Goal: Task Accomplishment & Management: Use online tool/utility

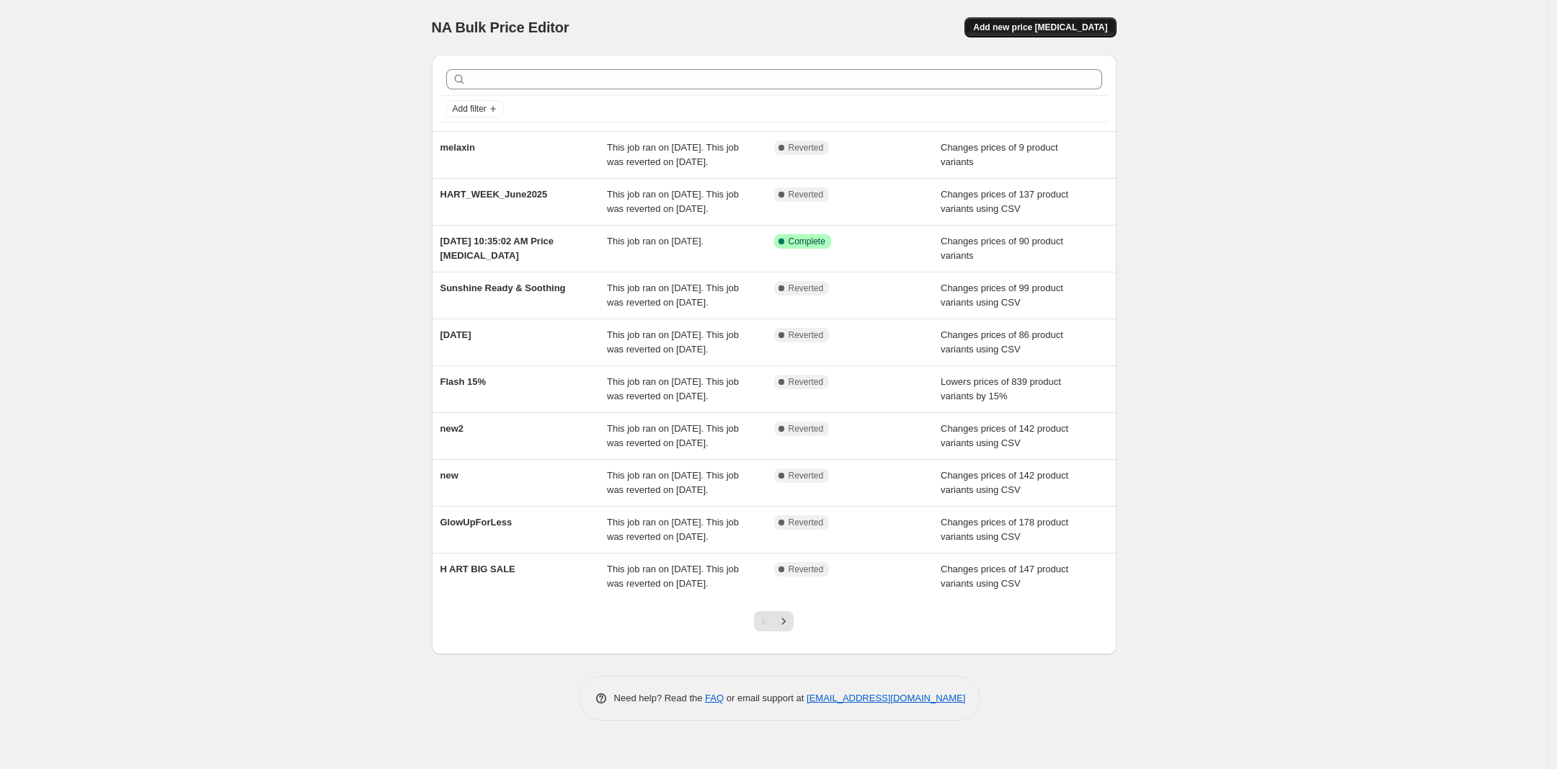
click at [1031, 33] on button "Add new price change job" at bounding box center [1039, 27] width 151 height 20
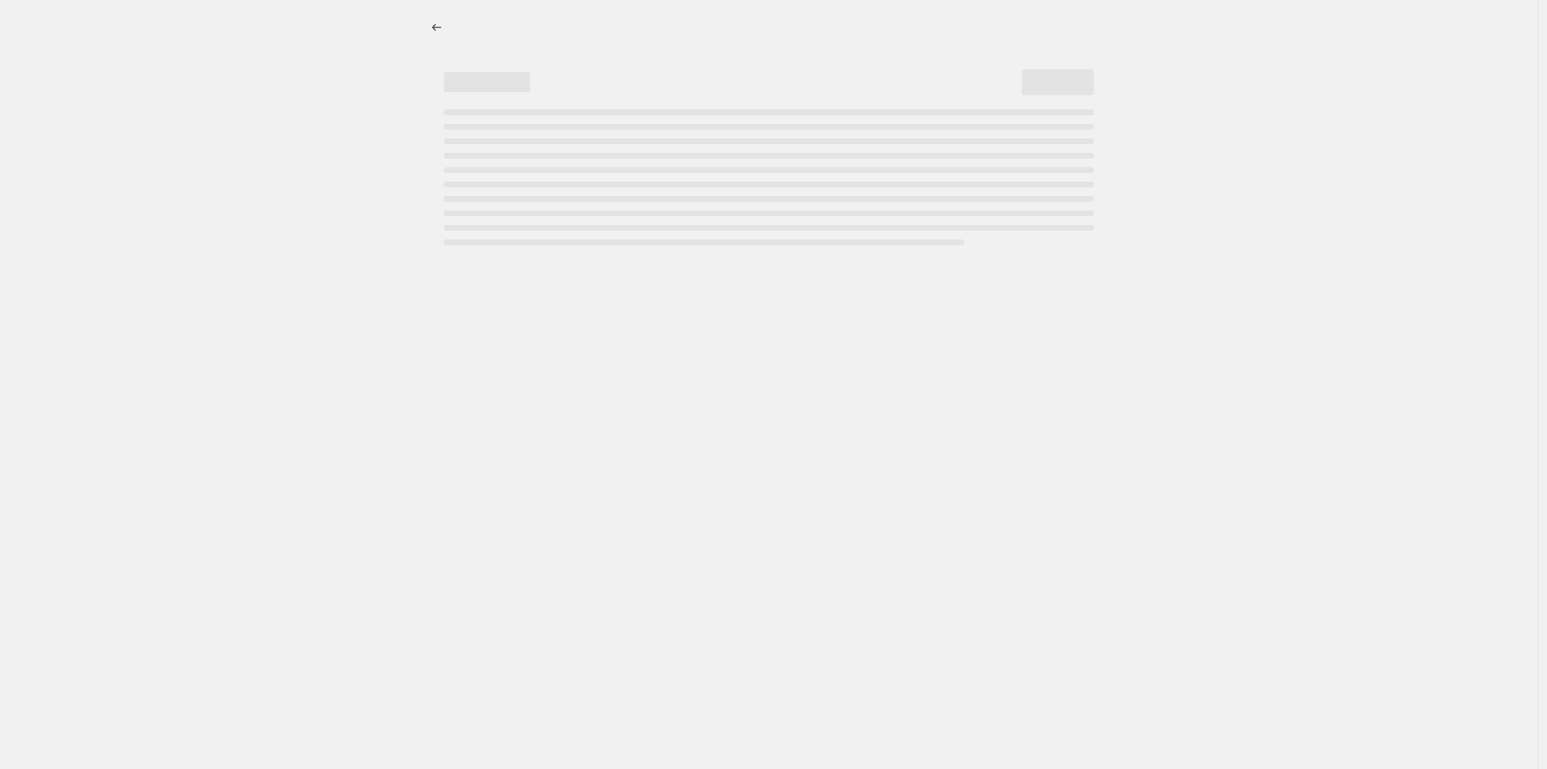
select select "percentage"
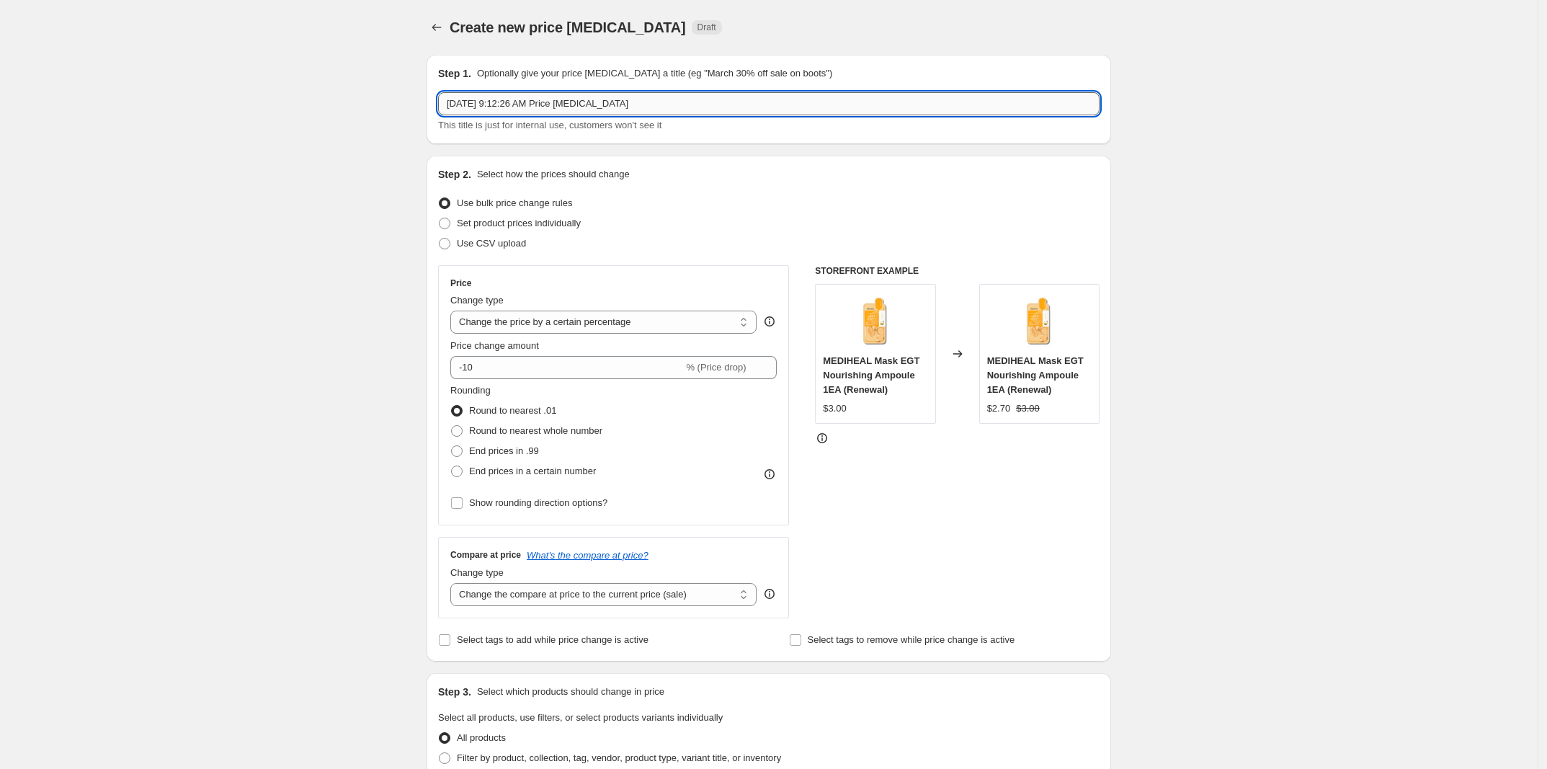
click at [703, 104] on input "Aug 12, 2025, 9:12:26 AM Price change job" at bounding box center [769, 103] width 662 height 23
click at [632, 104] on input "Aug 12, 2025, 9:12:26 AM Price change job" at bounding box center [769, 103] width 662 height 23
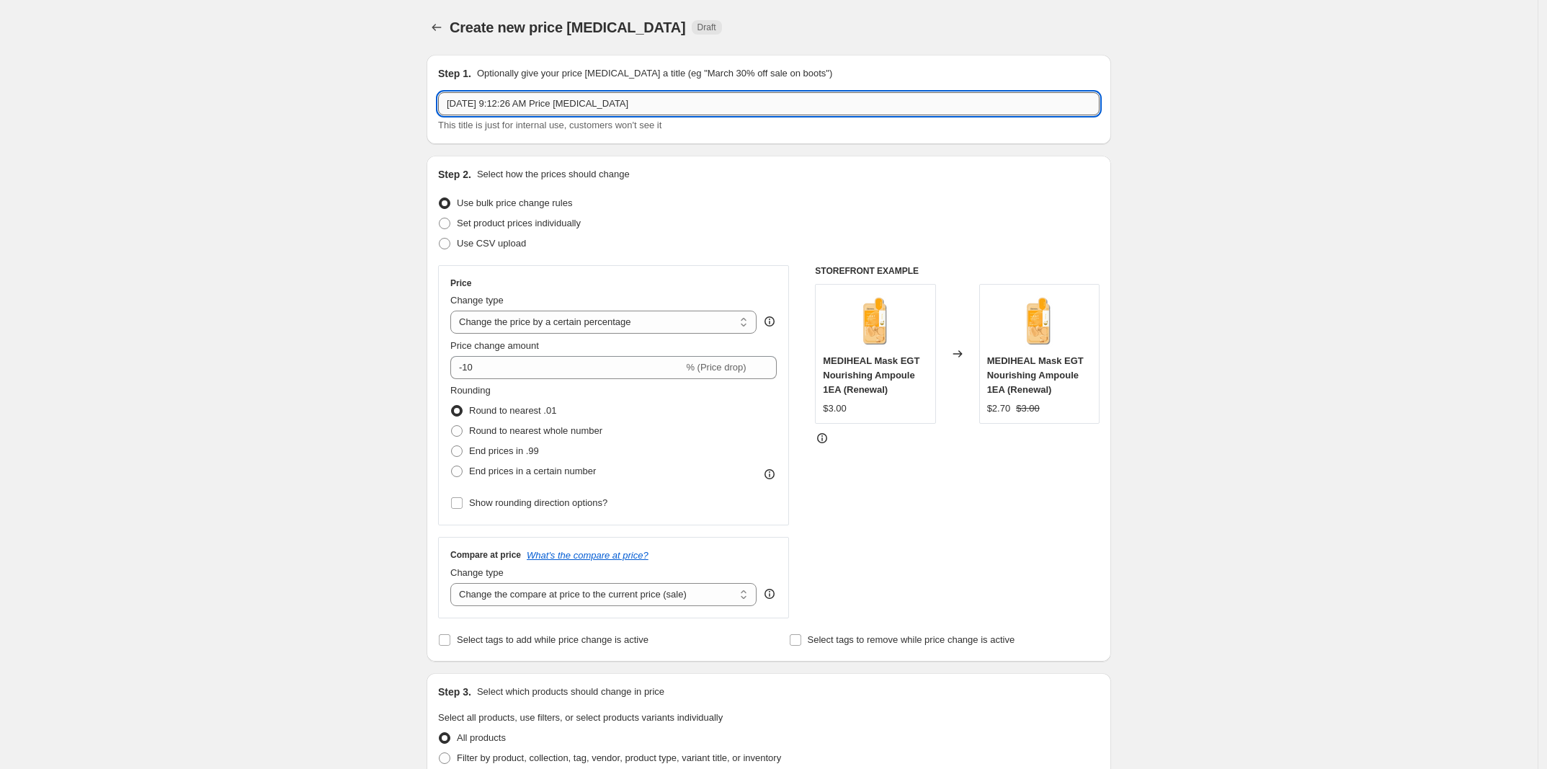
click at [632, 104] on input "Aug 12, 2025, 9:12:26 AM Price change job" at bounding box center [769, 103] width 662 height 23
click at [681, 104] on input "Aug 12, 2025, 9:12:26 AM Price change job" at bounding box center [769, 103] width 662 height 23
type input "녀"
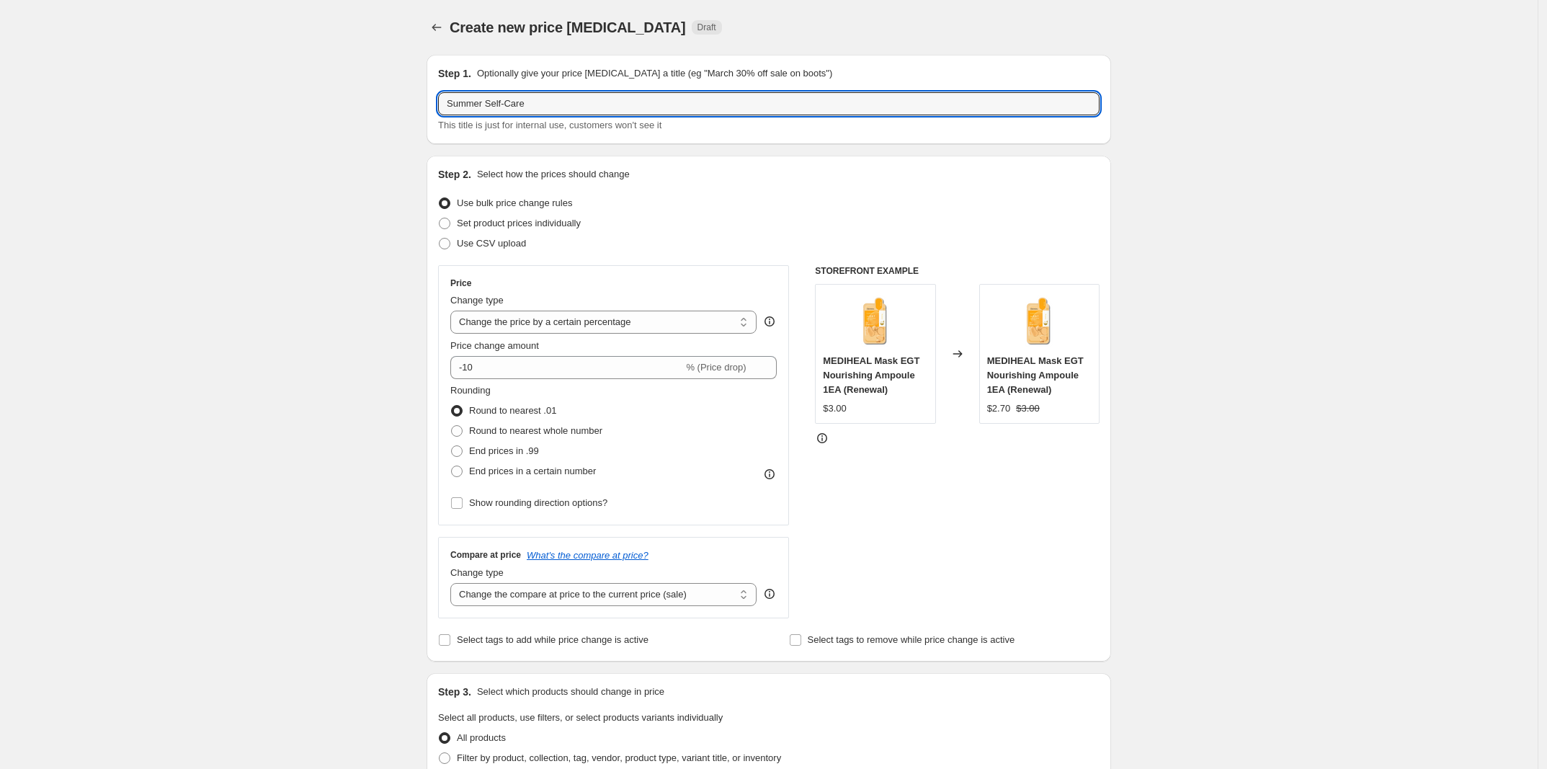
type input "Summer Self-Care"
click at [355, 198] on div "Create new price change job. This page is ready Create new price change job Dra…" at bounding box center [769, 725] width 1538 height 1450
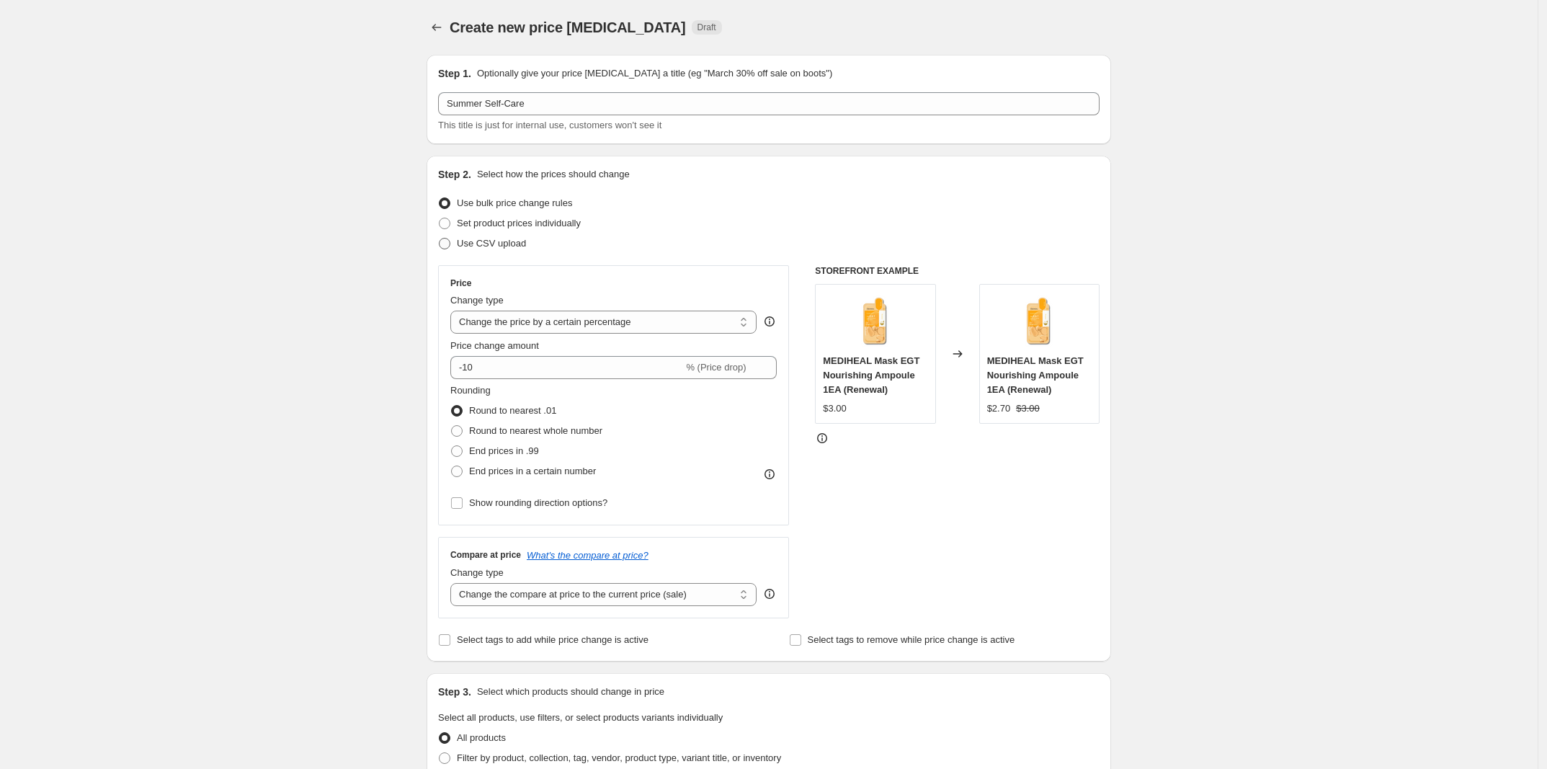
click at [487, 252] on label "Use CSV upload" at bounding box center [482, 243] width 88 height 20
click at [440, 239] on input "Use CSV upload" at bounding box center [439, 238] width 1 height 1
radio input "true"
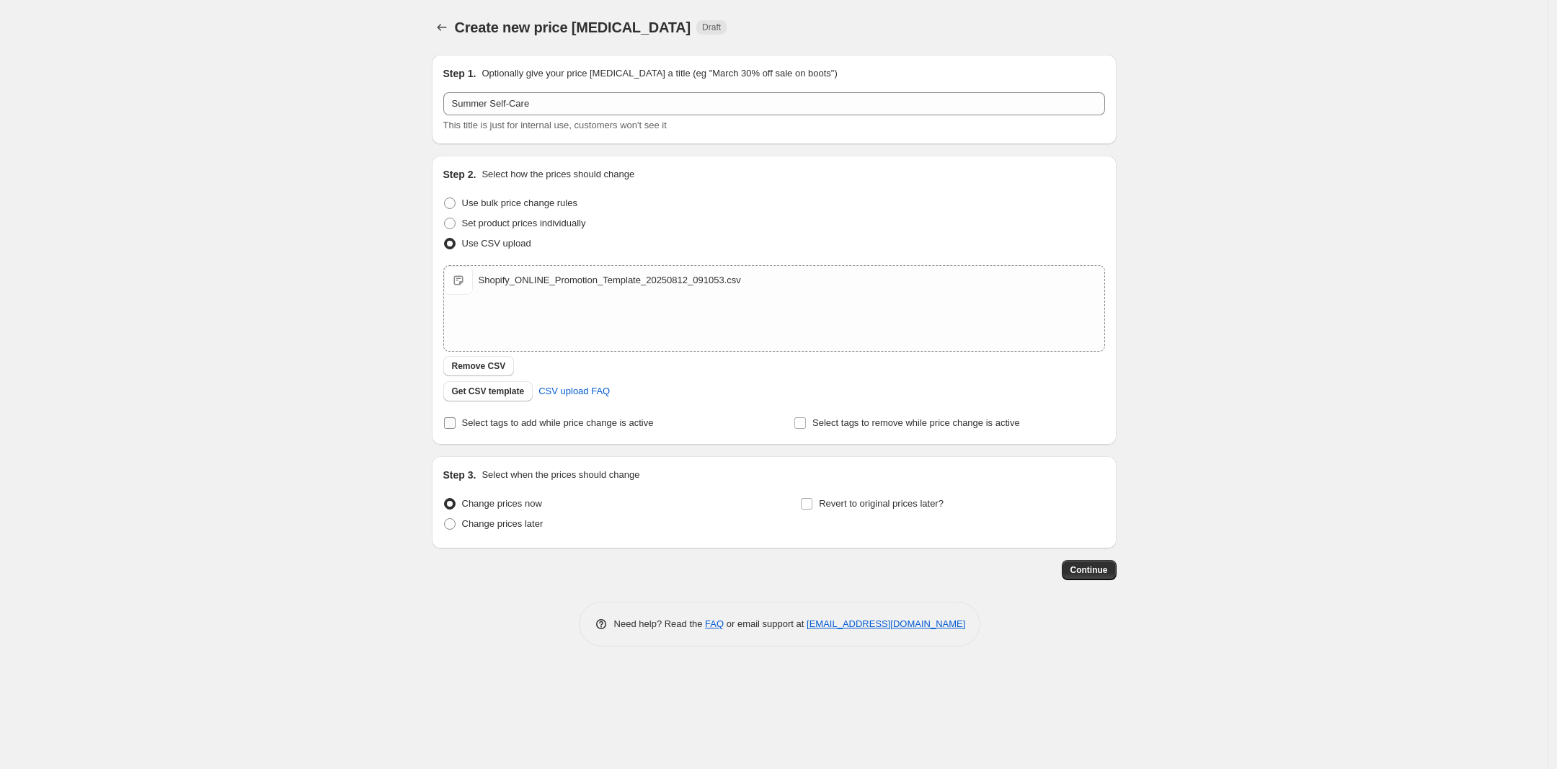
click at [538, 429] on span "Select tags to add while price change is active" at bounding box center [558, 423] width 192 height 14
click at [455, 429] on input "Select tags to add while price change is active" at bounding box center [450, 423] width 12 height 12
checkbox input "true"
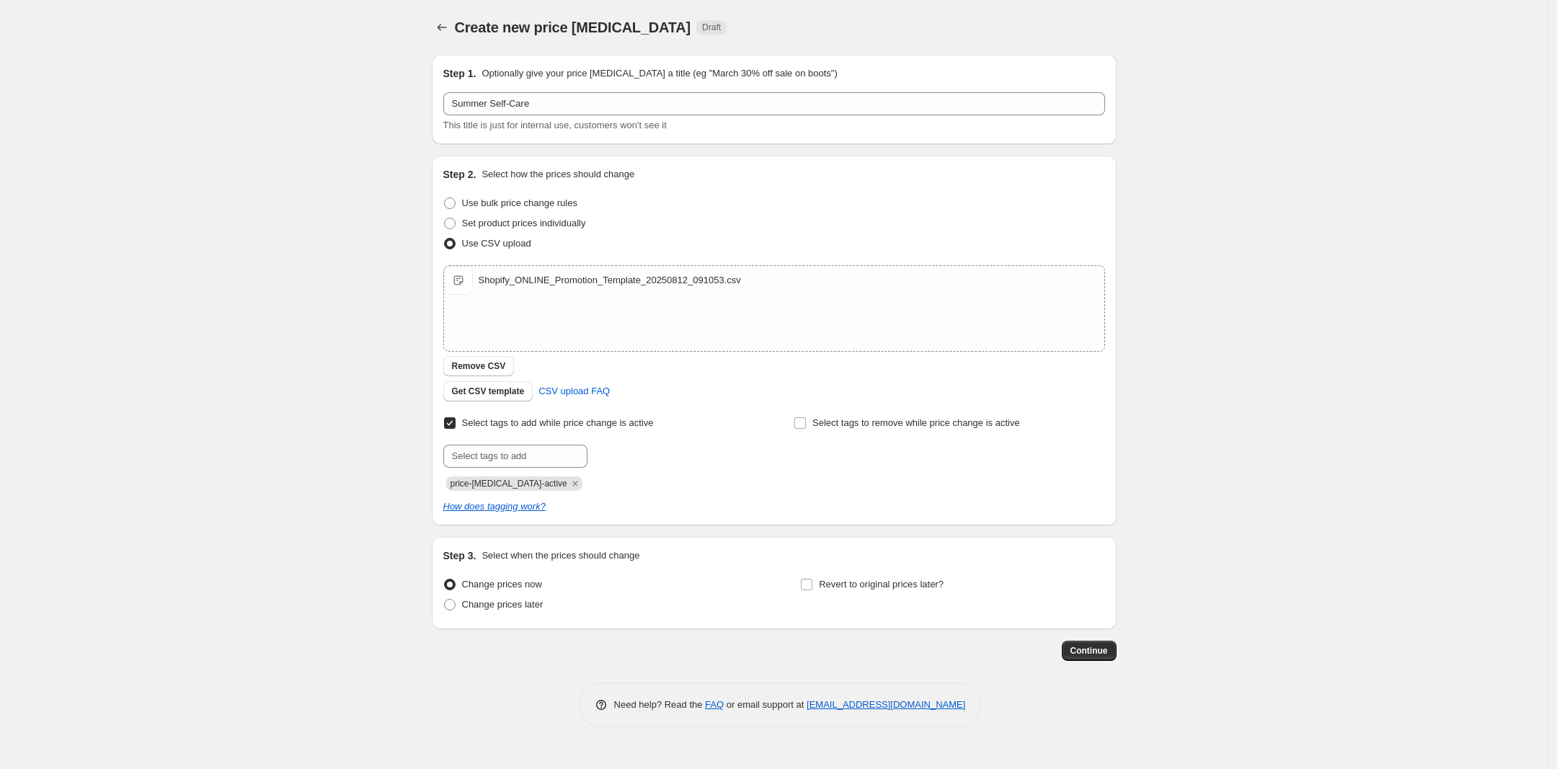
click at [726, 445] on div at bounding box center [598, 456] width 311 height 23
click at [542, 612] on div "Change prices later" at bounding box center [595, 605] width 304 height 20
click at [522, 609] on span "Change prices later" at bounding box center [502, 604] width 81 height 11
click at [445, 600] on input "Change prices later" at bounding box center [444, 599] width 1 height 1
radio input "true"
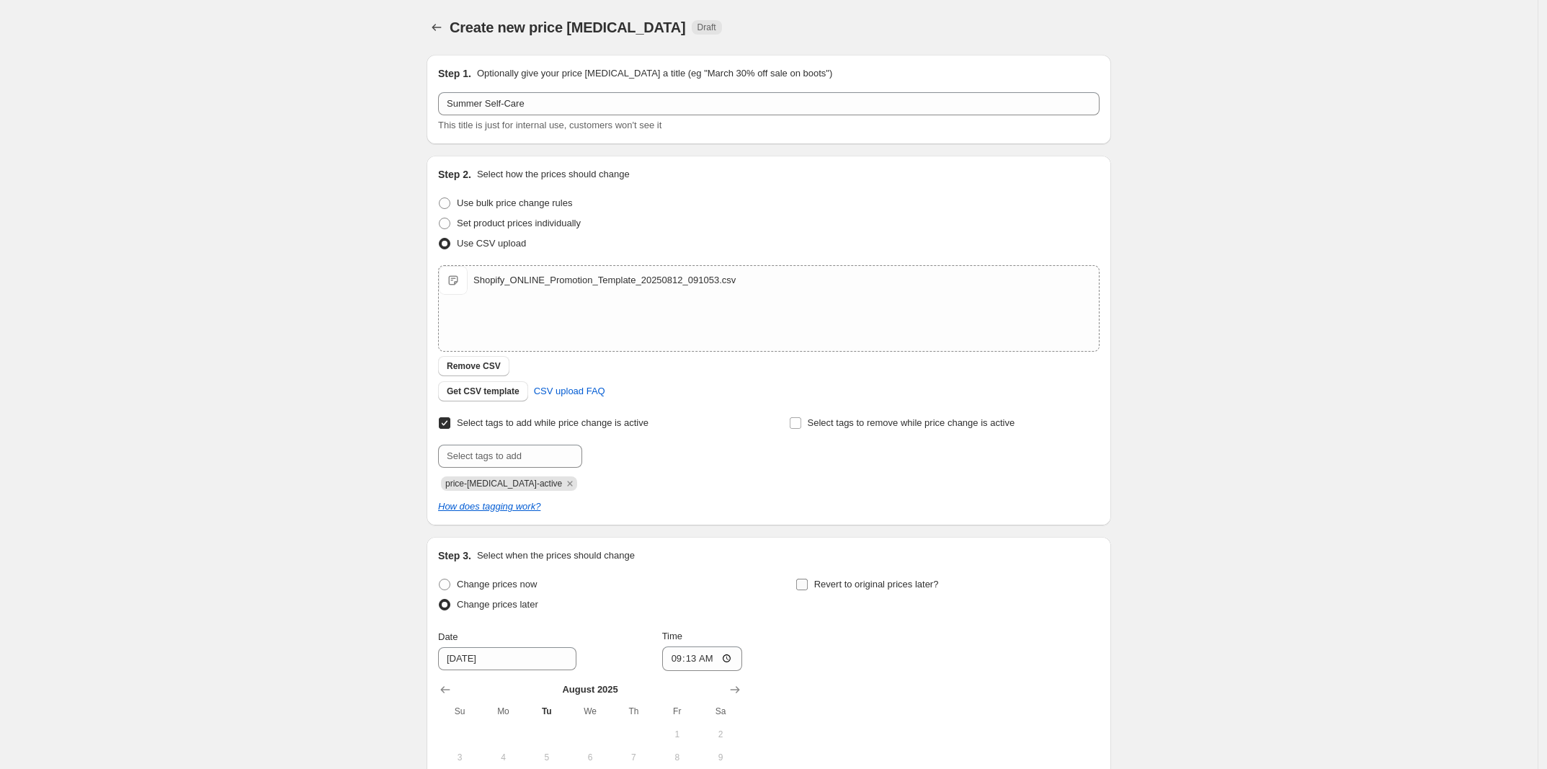
click at [885, 594] on label "Revert to original prices later?" at bounding box center [867, 584] width 143 height 20
click at [808, 590] on input "Revert to original prices later?" at bounding box center [802, 585] width 12 height 12
checkbox input "true"
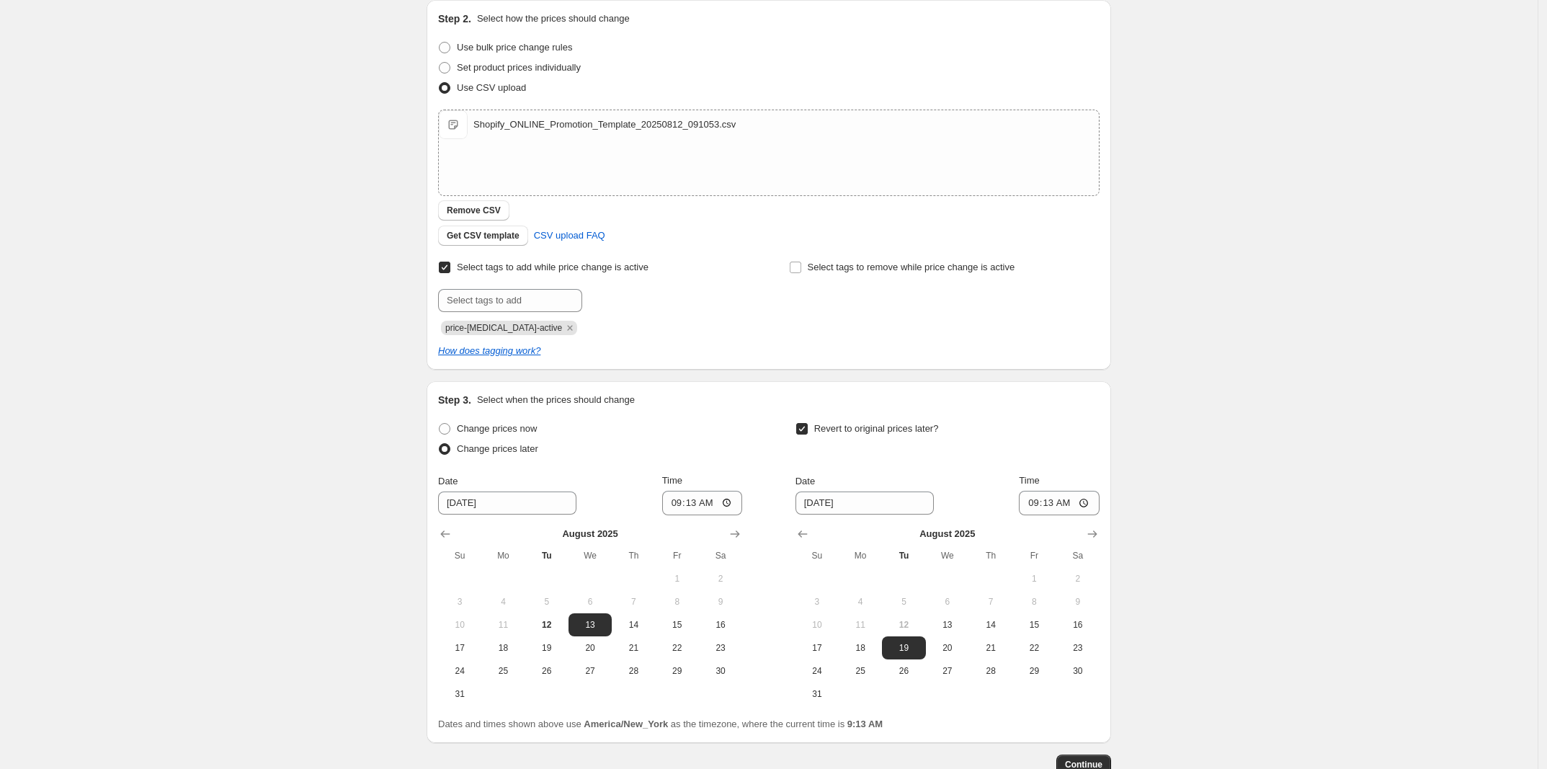
scroll to position [249, 0]
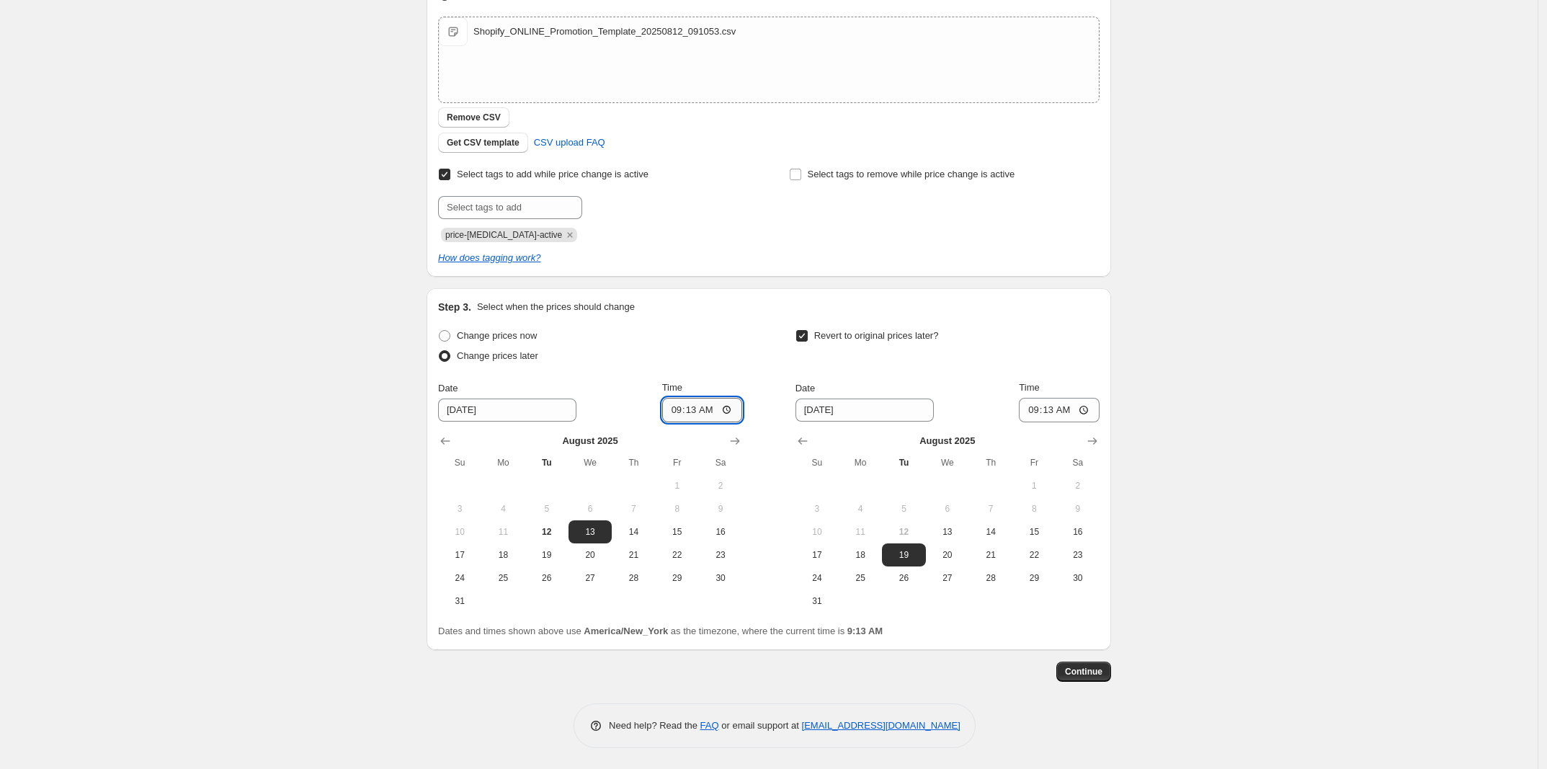
click at [677, 421] on input "09:13" at bounding box center [702, 410] width 81 height 25
click at [692, 418] on input "09:13" at bounding box center [702, 410] width 81 height 25
click at [687, 417] on input "09:13" at bounding box center [702, 410] width 81 height 25
type input "00:00"
click at [681, 336] on div "Change prices now" at bounding box center [590, 336] width 304 height 20
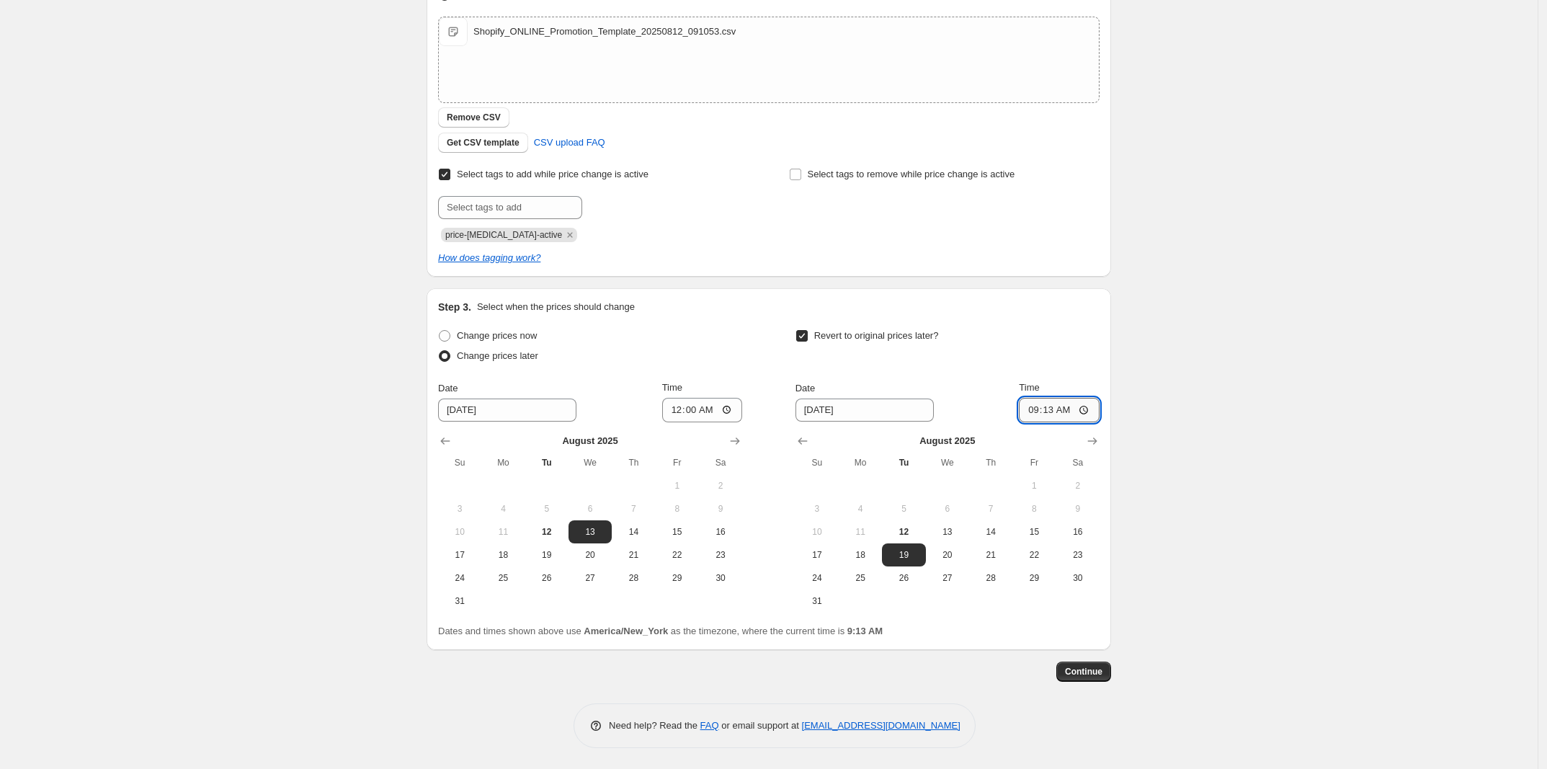
click at [1039, 410] on input "09:13" at bounding box center [1059, 410] width 81 height 25
click at [958, 546] on button "20" at bounding box center [947, 554] width 43 height 23
type input "8/20/2025"
click at [1039, 402] on input "09:13" at bounding box center [1059, 410] width 81 height 25
type input "00:00"
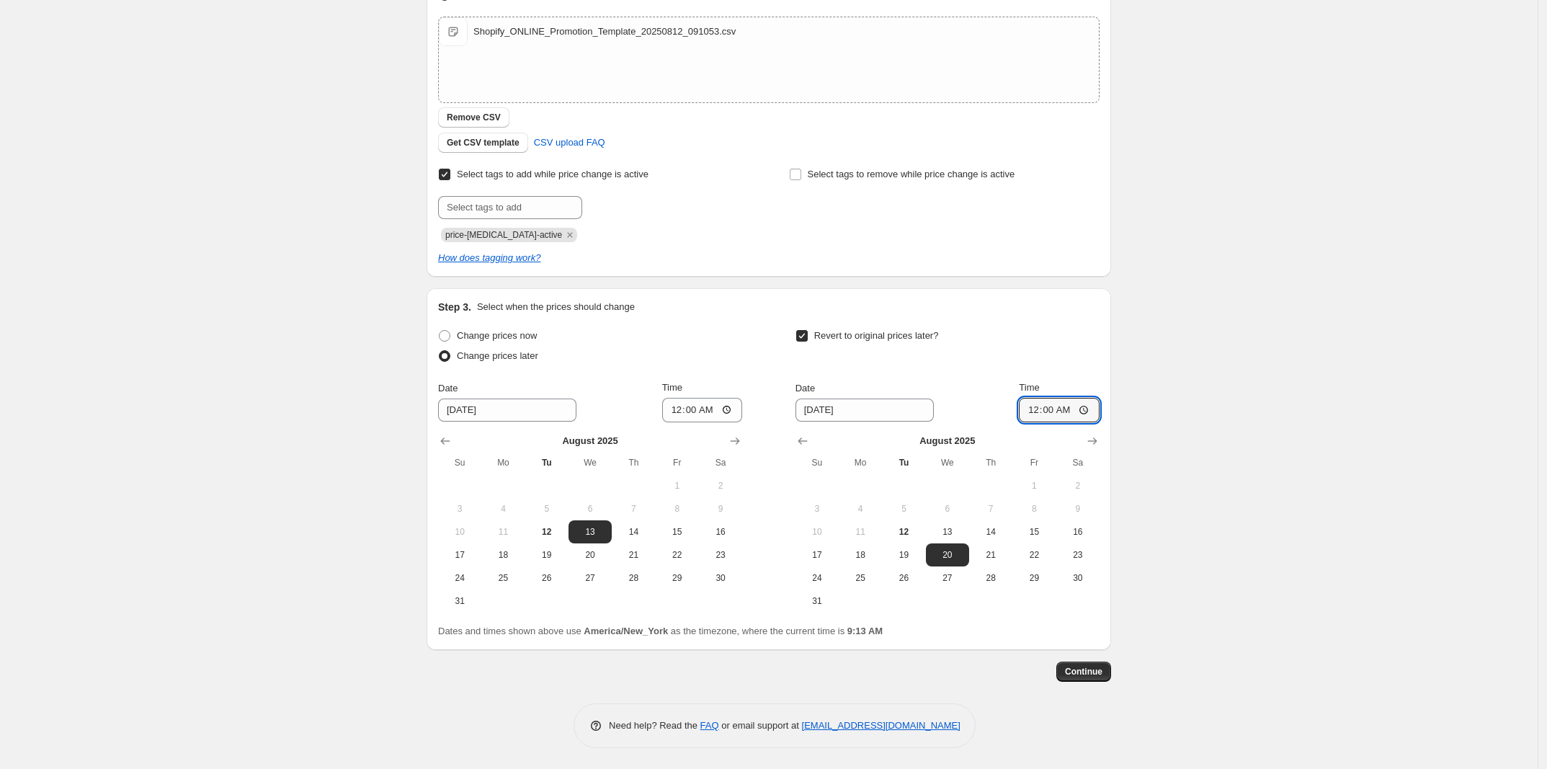
click at [1252, 468] on div "Create new price change job. This page is ready Create new price change job Dra…" at bounding box center [769, 260] width 1538 height 1018
click at [1092, 691] on div "Step 1. Optionally give your price change job a title (eg "March 30% off sale o…" at bounding box center [769, 271] width 685 height 953
click at [1123, 674] on div "Create new price change job. This page is ready Create new price change job Dra…" at bounding box center [768, 260] width 719 height 1018
click at [1103, 671] on span "Continue" at bounding box center [1083, 672] width 37 height 12
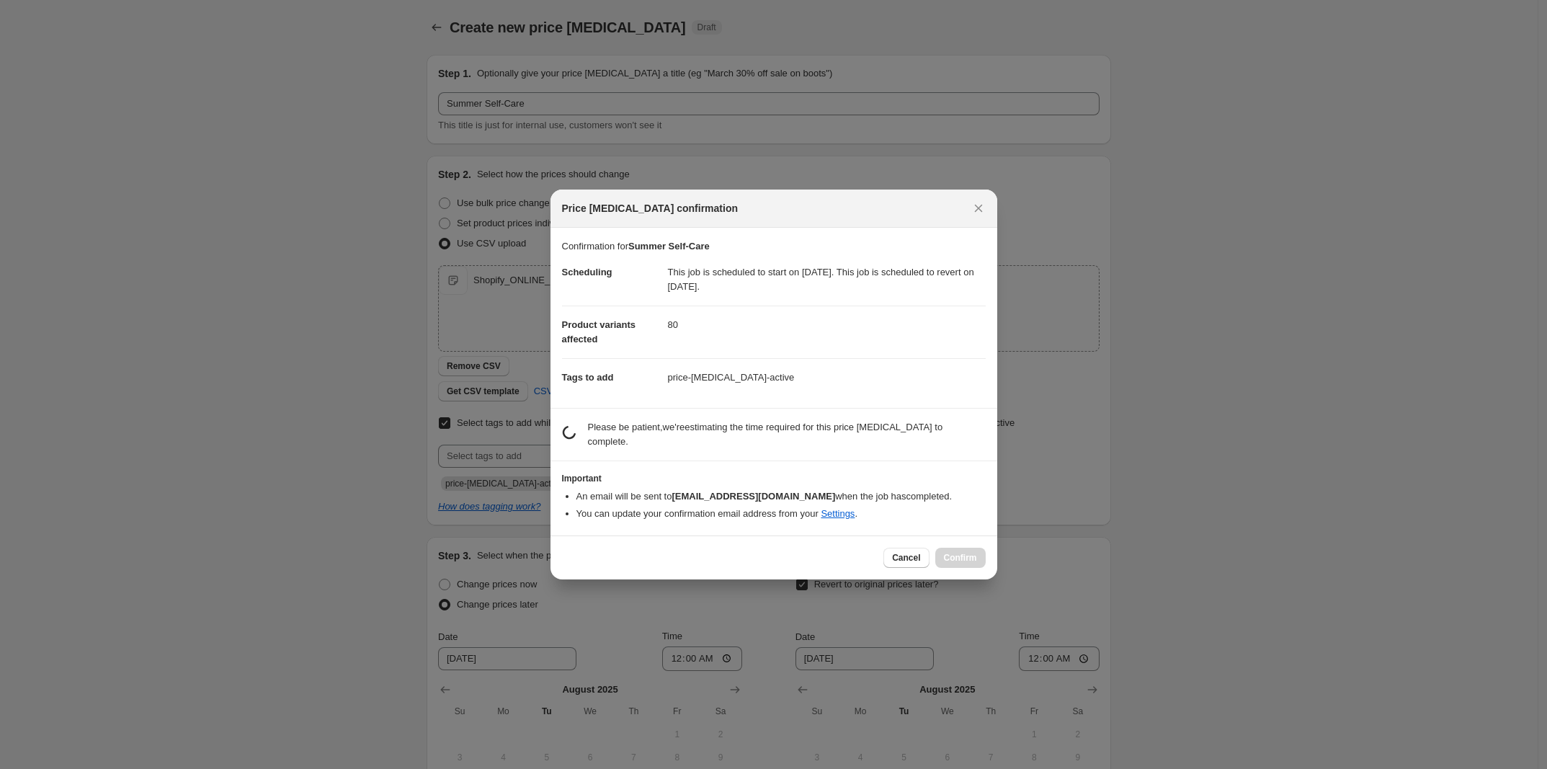
scroll to position [0, 0]
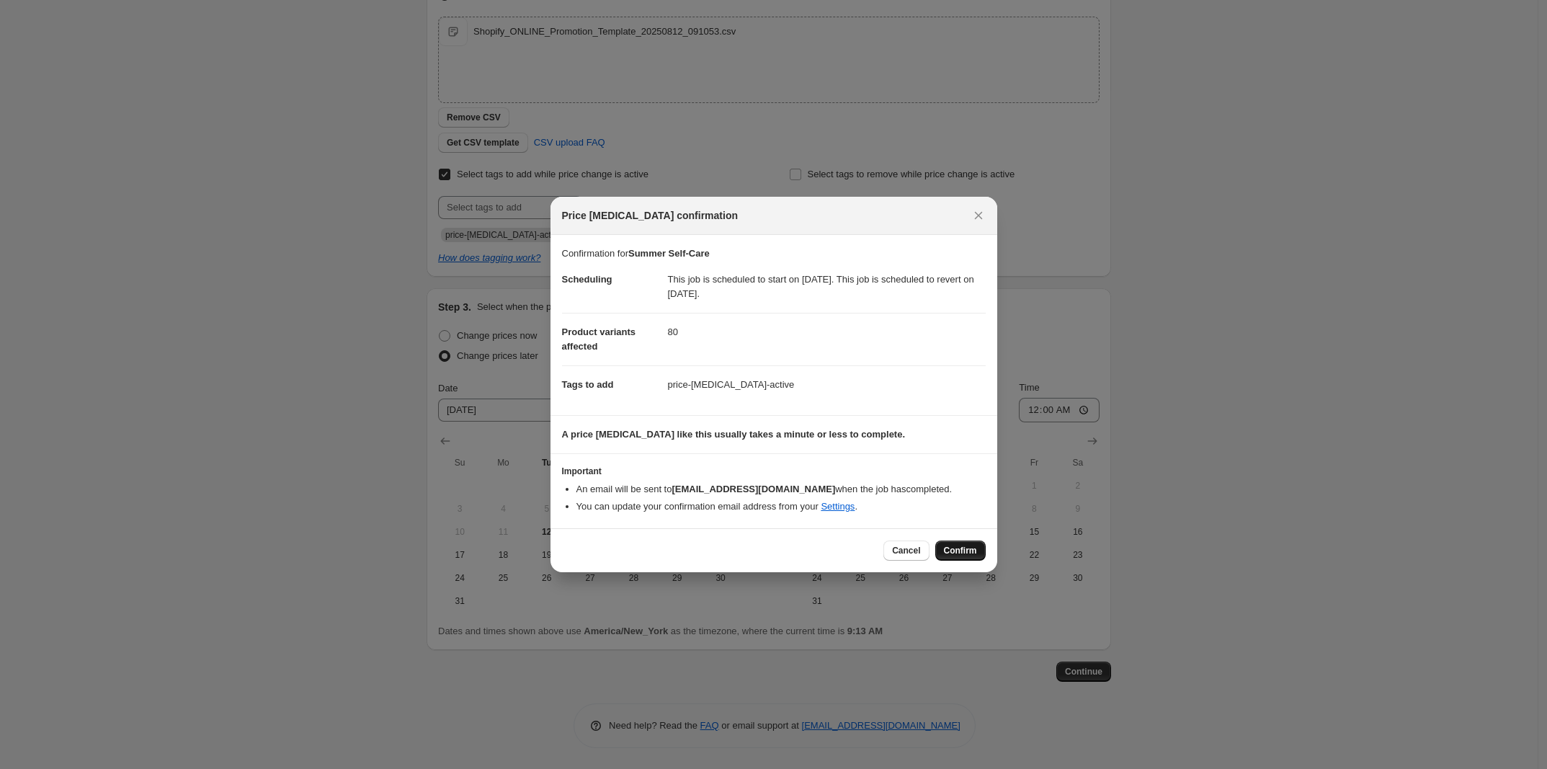
click at [974, 555] on span "Confirm" at bounding box center [960, 551] width 33 height 12
